Goal: Task Accomplishment & Management: Use online tool/utility

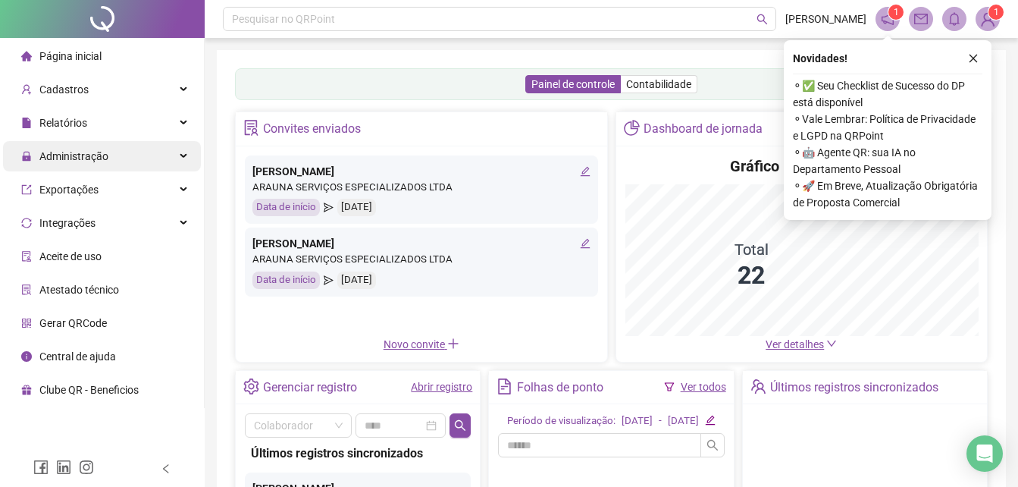
click at [184, 152] on div "Administração" at bounding box center [102, 156] width 198 height 30
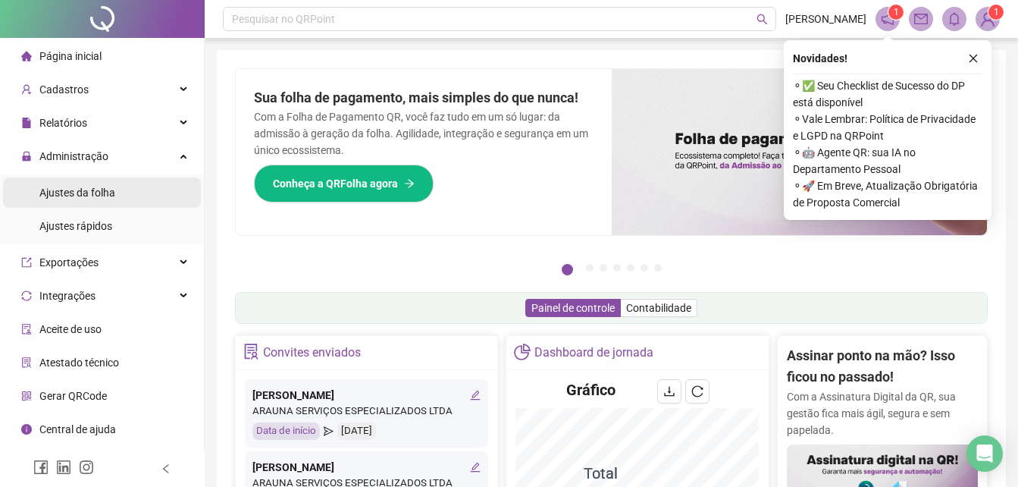
click at [172, 194] on li "Ajustes da folha" at bounding box center [102, 192] width 198 height 30
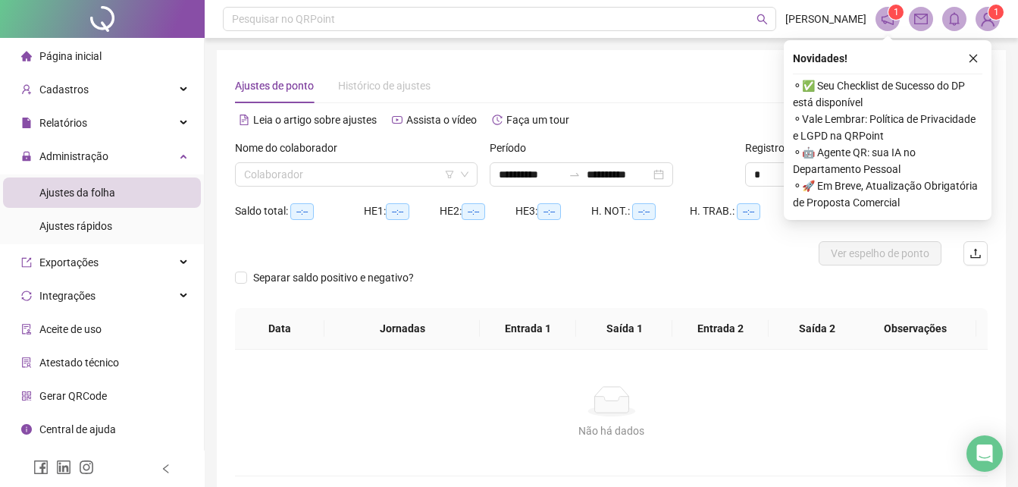
type input "**********"
click at [386, 171] on input "search" at bounding box center [349, 174] width 211 height 23
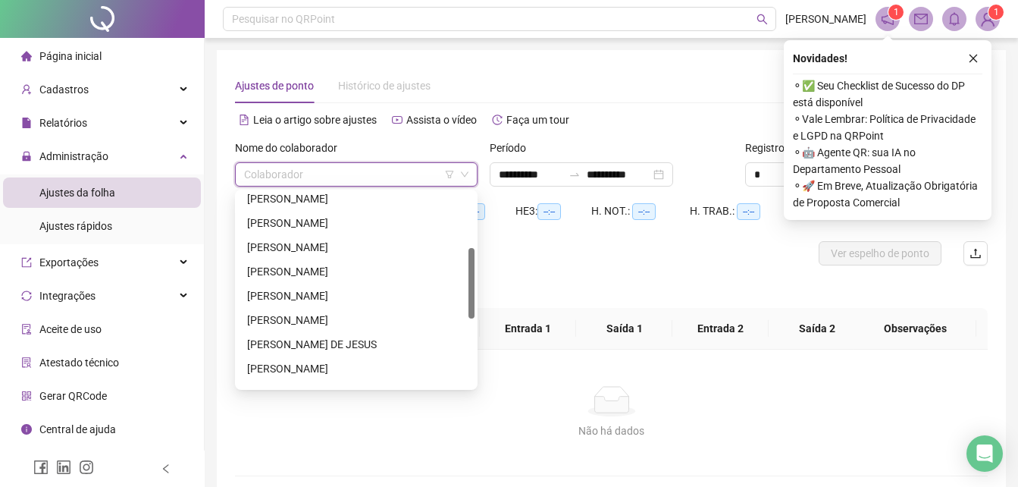
scroll to position [227, 0]
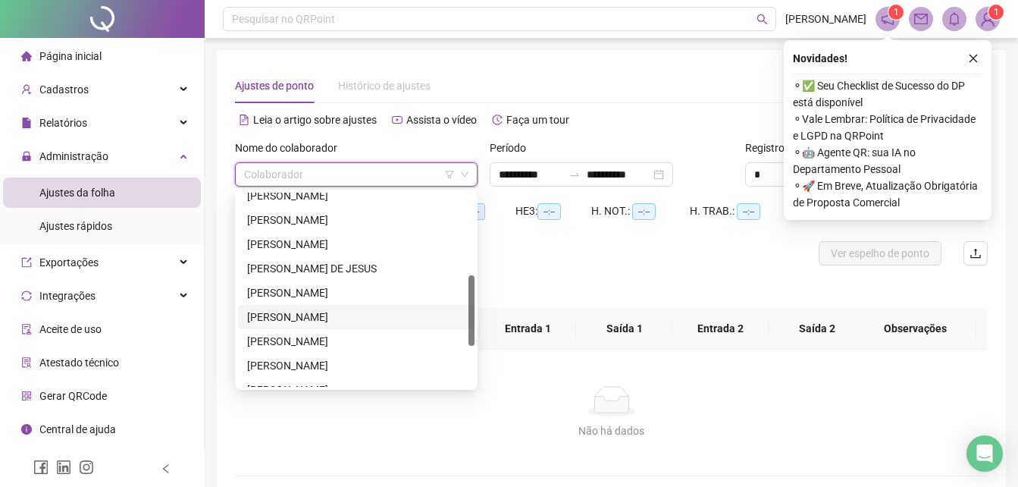
click at [373, 317] on div "[PERSON_NAME]" at bounding box center [356, 316] width 218 height 17
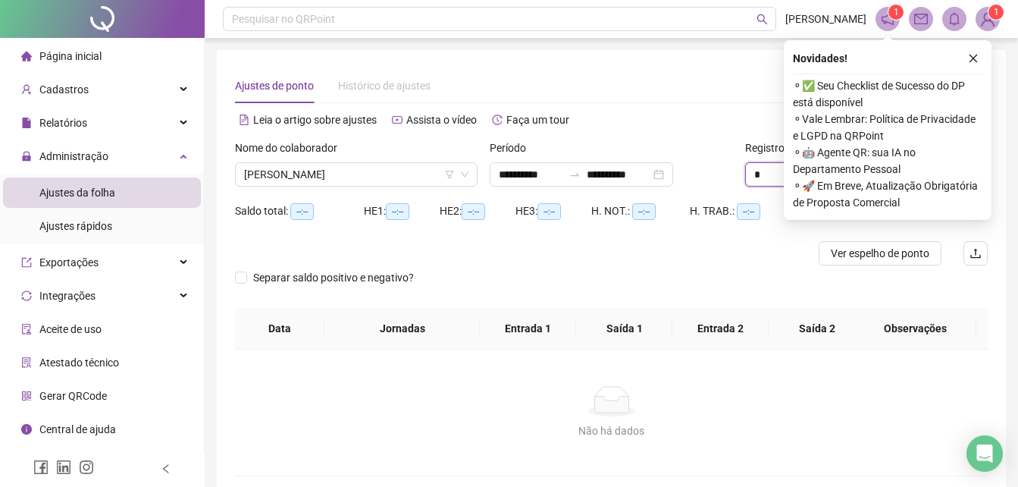
click at [767, 169] on input "*" at bounding box center [779, 174] width 67 height 23
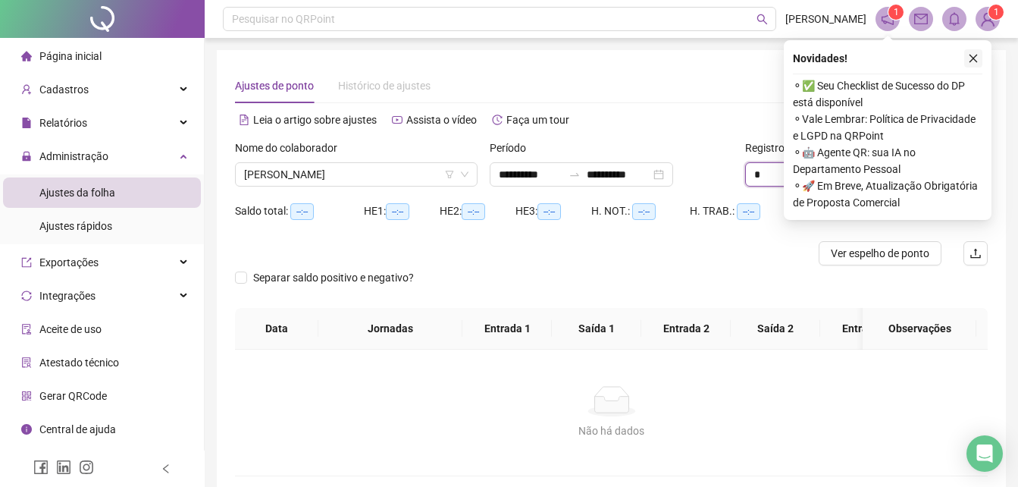
type input "*"
click at [971, 56] on icon "close" at bounding box center [973, 59] width 8 height 8
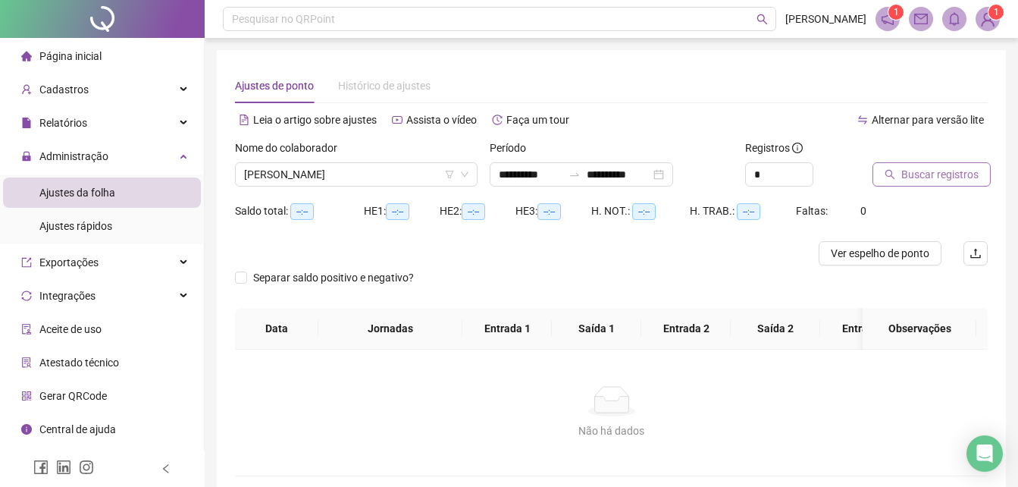
click at [912, 173] on span "Buscar registros" at bounding box center [939, 174] width 77 height 17
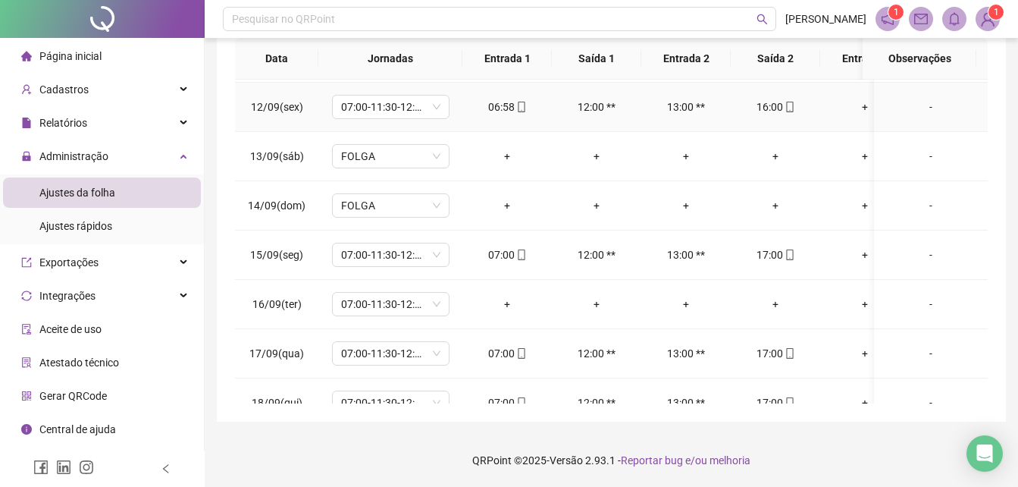
scroll to position [574, 0]
